Goal: Find specific page/section: Find specific page/section

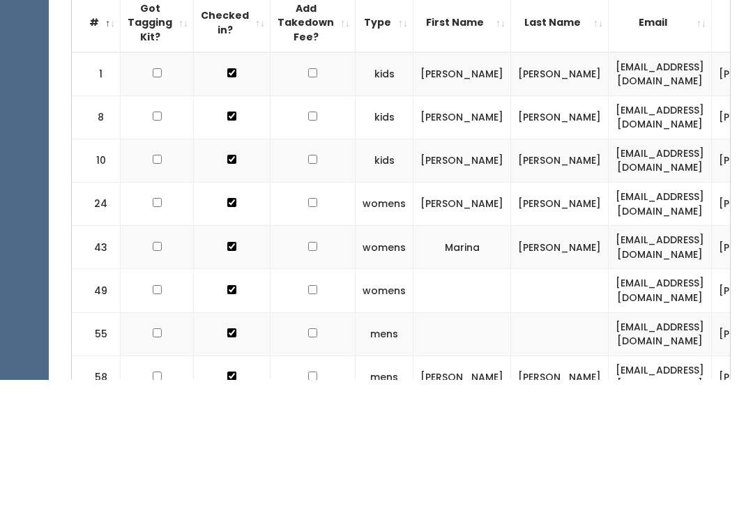
type input "A"
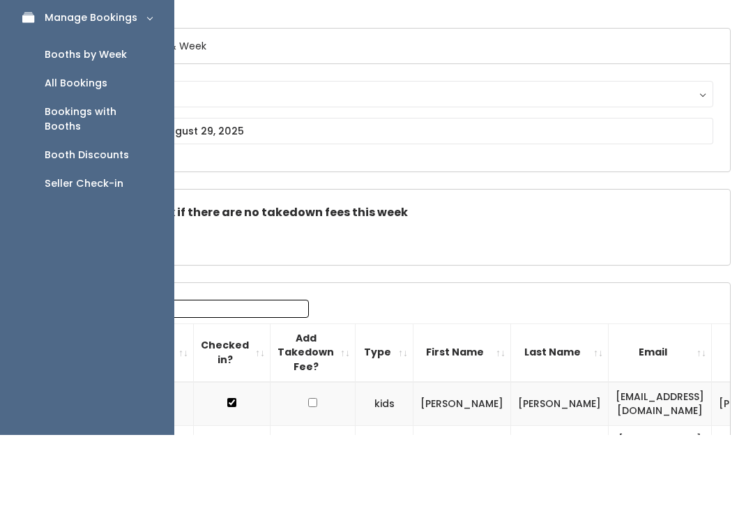
click at [69, 233] on div "Booth Discounts" at bounding box center [87, 240] width 84 height 15
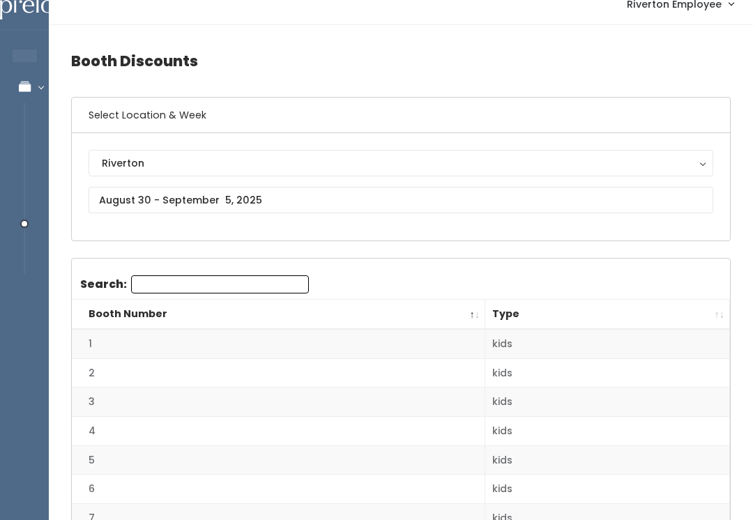
scroll to position [17, 0]
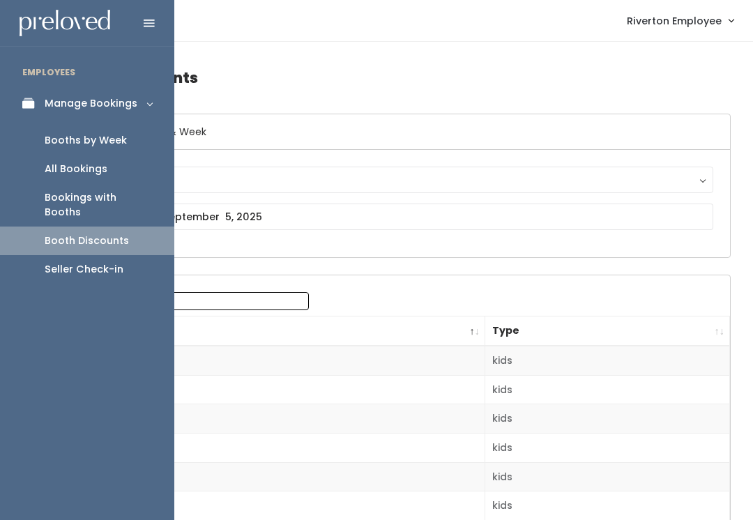
click at [95, 233] on div "Booth Discounts" at bounding box center [87, 240] width 84 height 15
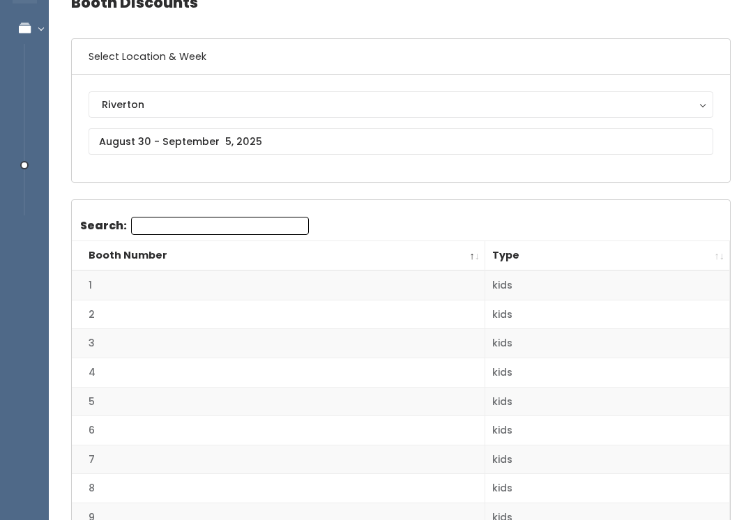
click at [653, 261] on th "Type" at bounding box center [607, 257] width 245 height 30
click at [455, 261] on th "Booth Number" at bounding box center [278, 256] width 413 height 30
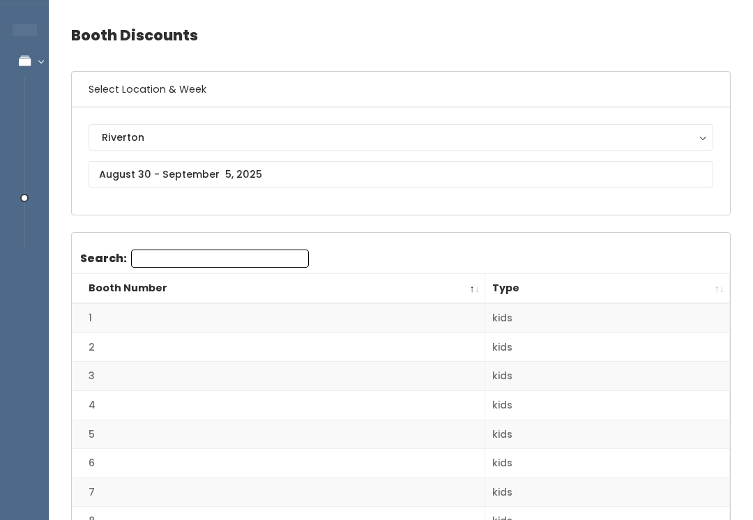
scroll to position [0, 0]
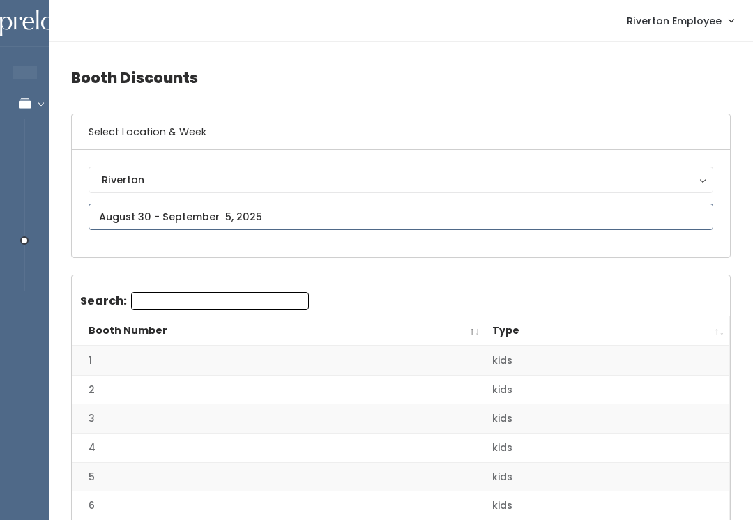
click at [626, 225] on input "text" at bounding box center [401, 216] width 624 height 26
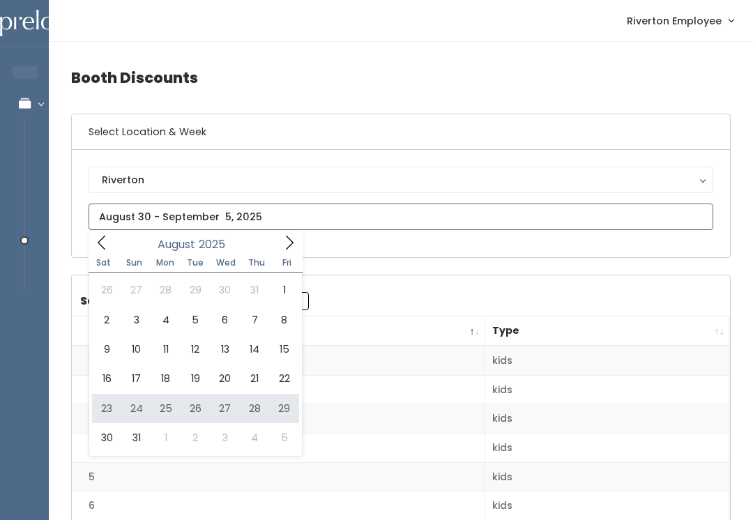
type input "[DATE] to [DATE]"
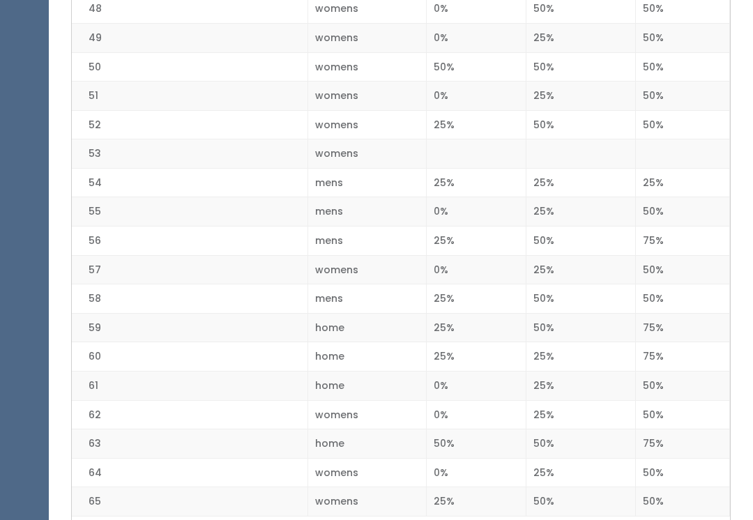
scroll to position [1717, 0]
